Goal: Task Accomplishment & Management: Use online tool/utility

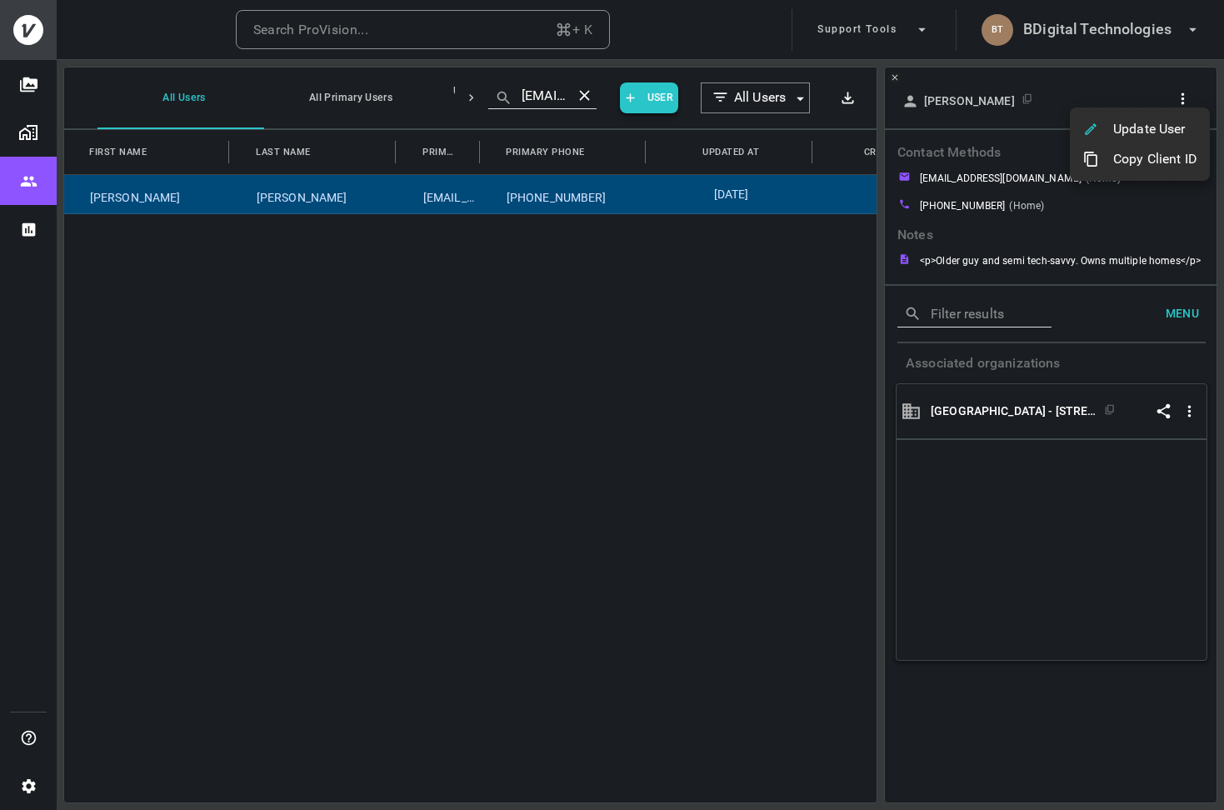
click at [1119, 47] on div at bounding box center [612, 405] width 1224 height 810
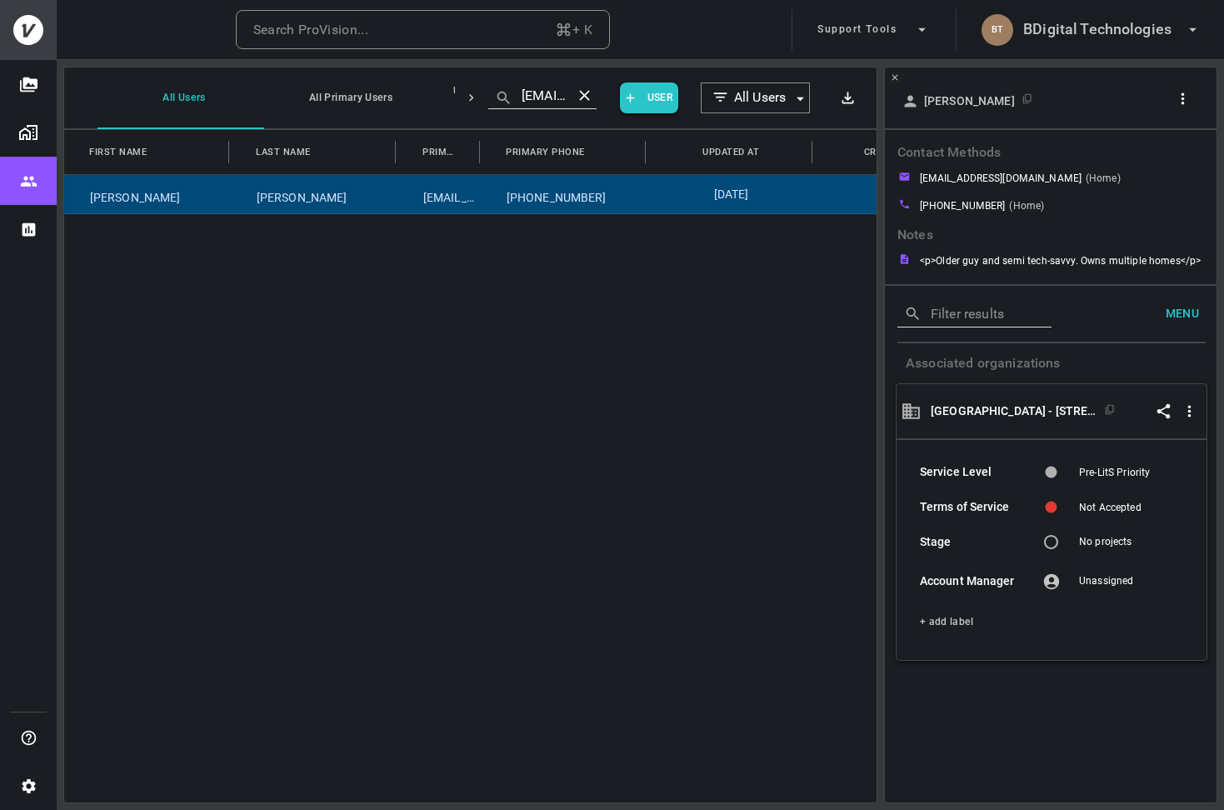
click at [1120, 25] on h6 "BDigital Technologies" at bounding box center [1097, 29] width 148 height 24
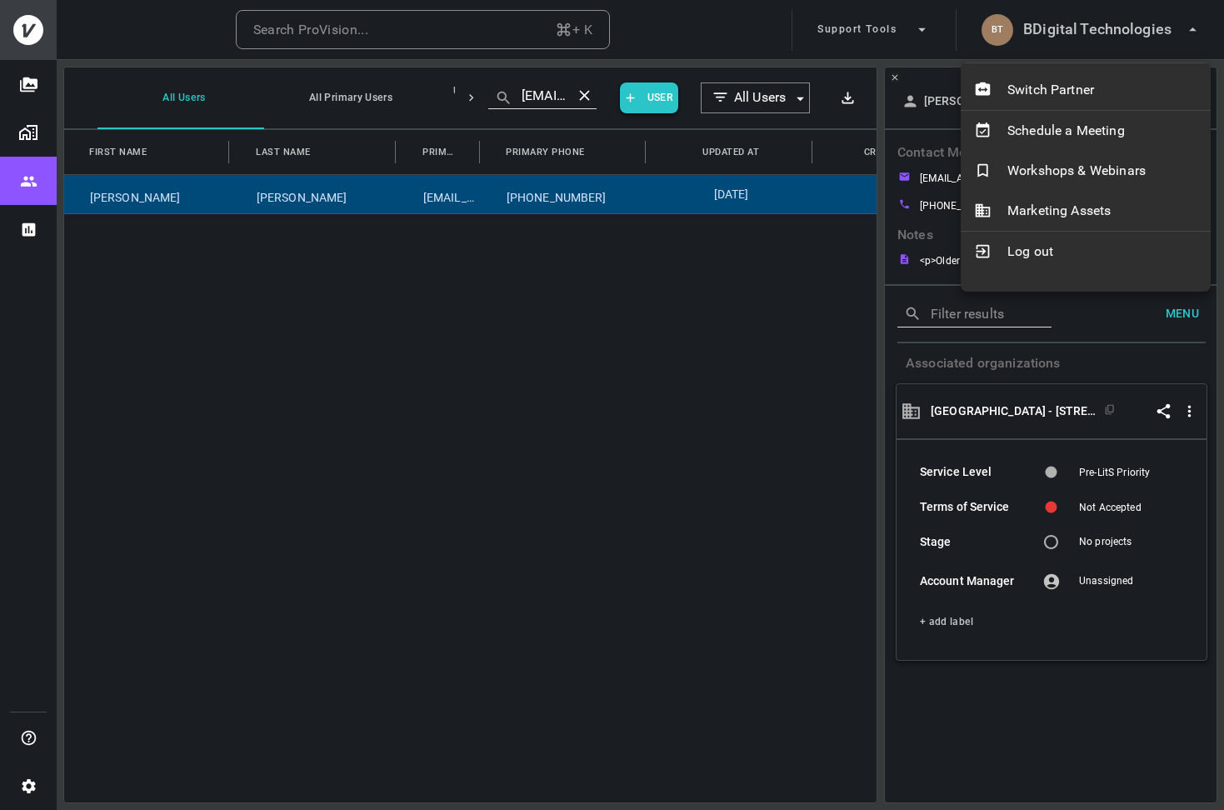
click at [1078, 69] on nav "Switch Partner Schedule a Meeting Workshops & Webinars Marketing Assets Log out" at bounding box center [1086, 170] width 250 height 215
click at [1053, 81] on span "Switch Partner" at bounding box center [1102, 90] width 190 height 20
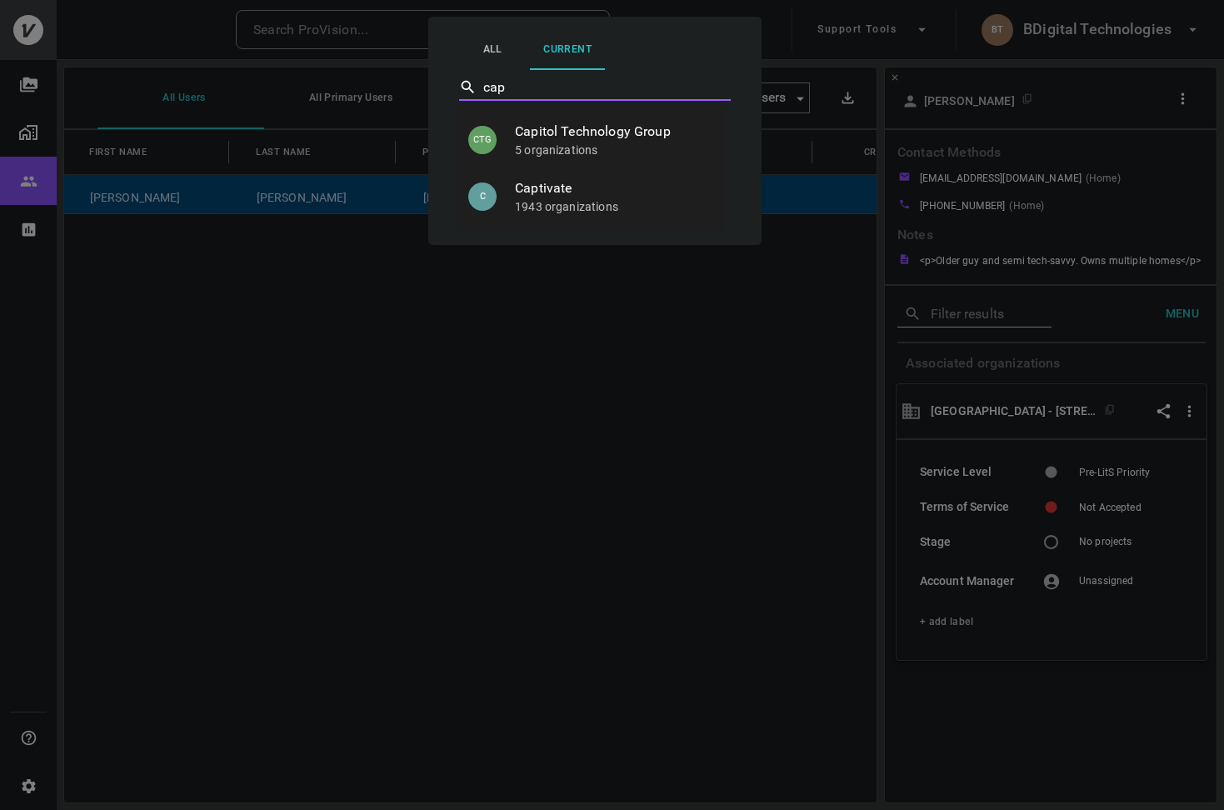
type input "capi"
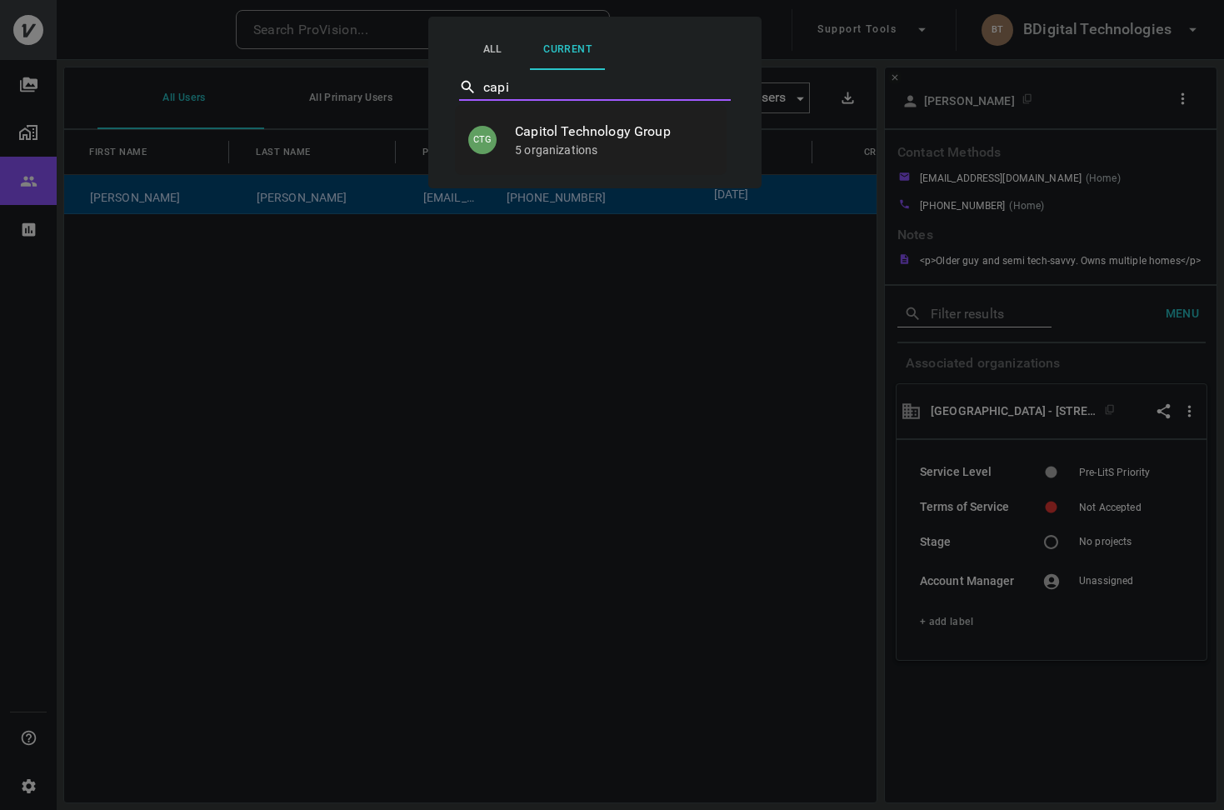
click at [617, 142] on p "5 organizations" at bounding box center [614, 150] width 198 height 17
